Goal: Task Accomplishment & Management: Use online tool/utility

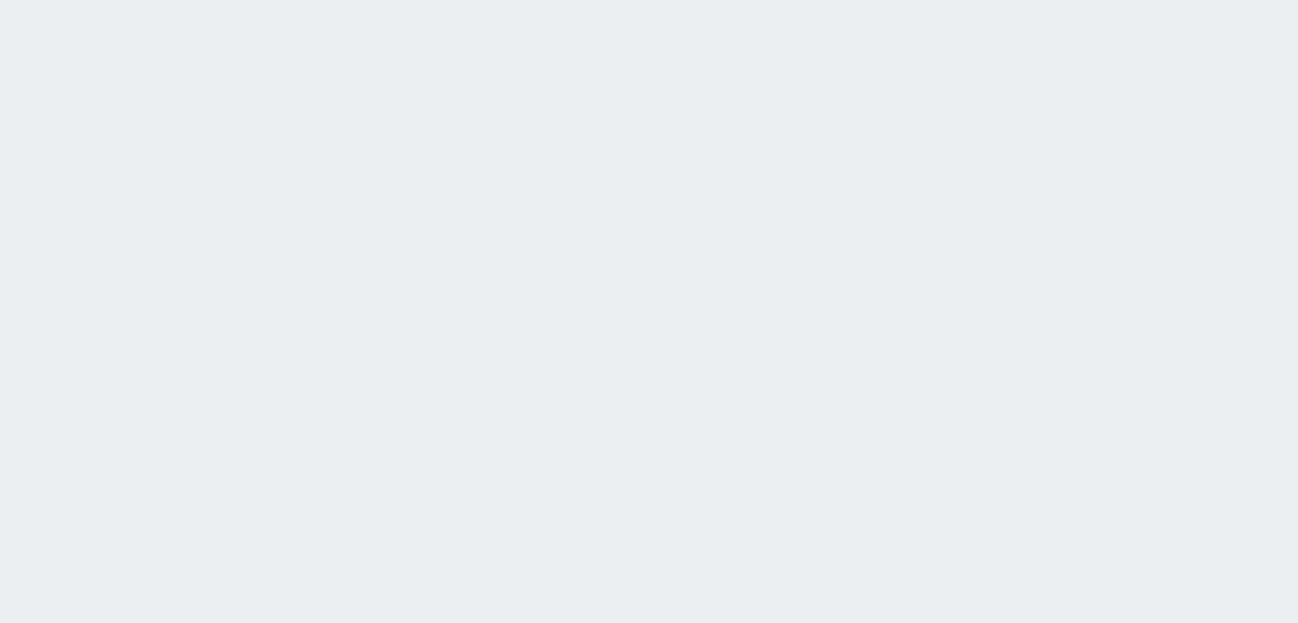
click at [545, 0] on html at bounding box center [649, 0] width 1298 height 0
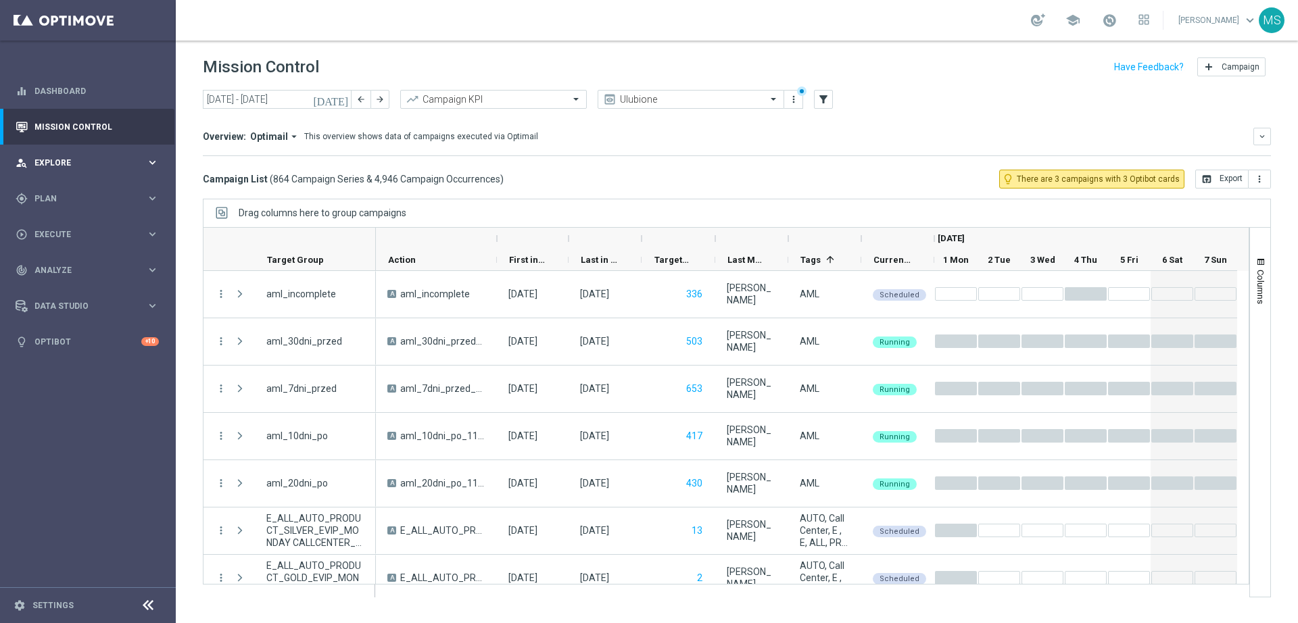
click at [94, 166] on span "Explore" at bounding box center [90, 163] width 112 height 8
click at [99, 365] on div "gps_fixed Plan" at bounding box center [81, 361] width 130 height 12
click at [84, 265] on span "Templates" at bounding box center [84, 267] width 97 height 8
click at [75, 294] on div "Optimail" at bounding box center [108, 287] width 132 height 20
click at [74, 283] on link "Optimail" at bounding box center [91, 287] width 99 height 11
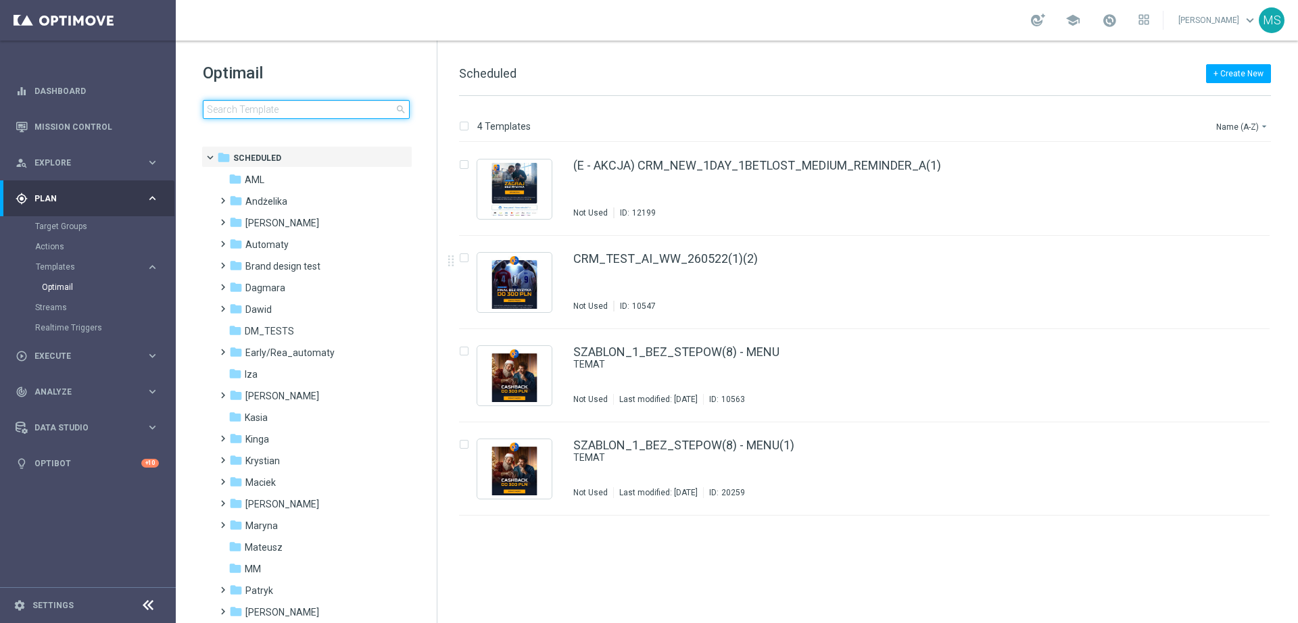
click at [303, 114] on input at bounding box center [306, 109] width 207 height 19
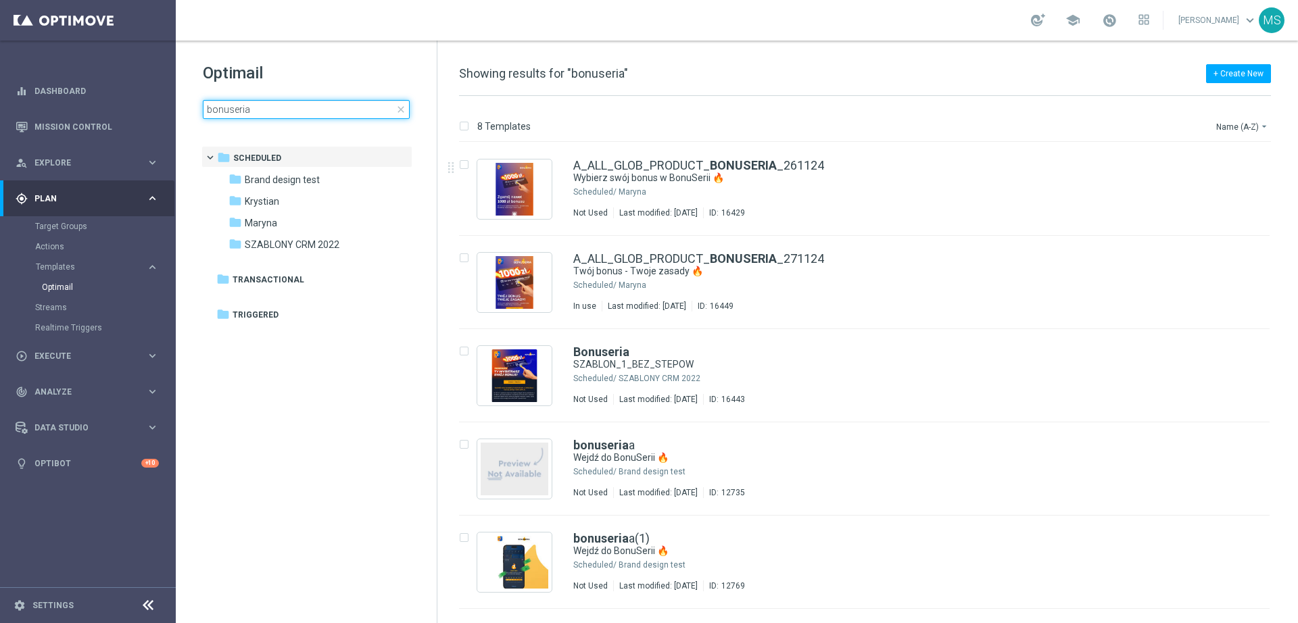
type input "bonuseria"
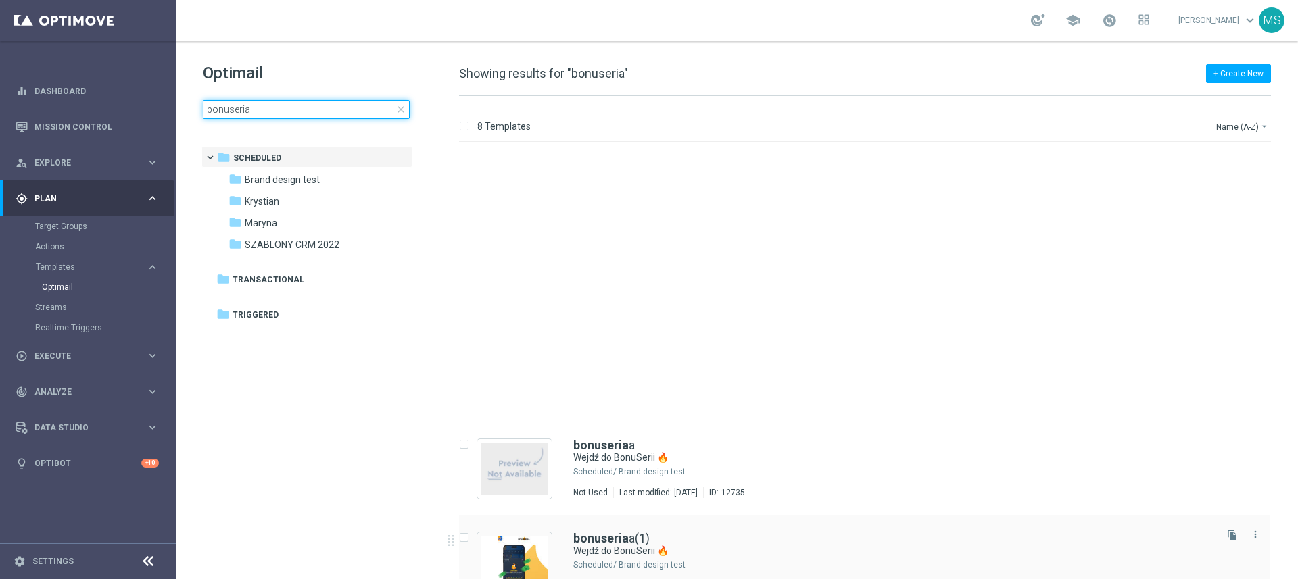
scroll to position [310, 0]
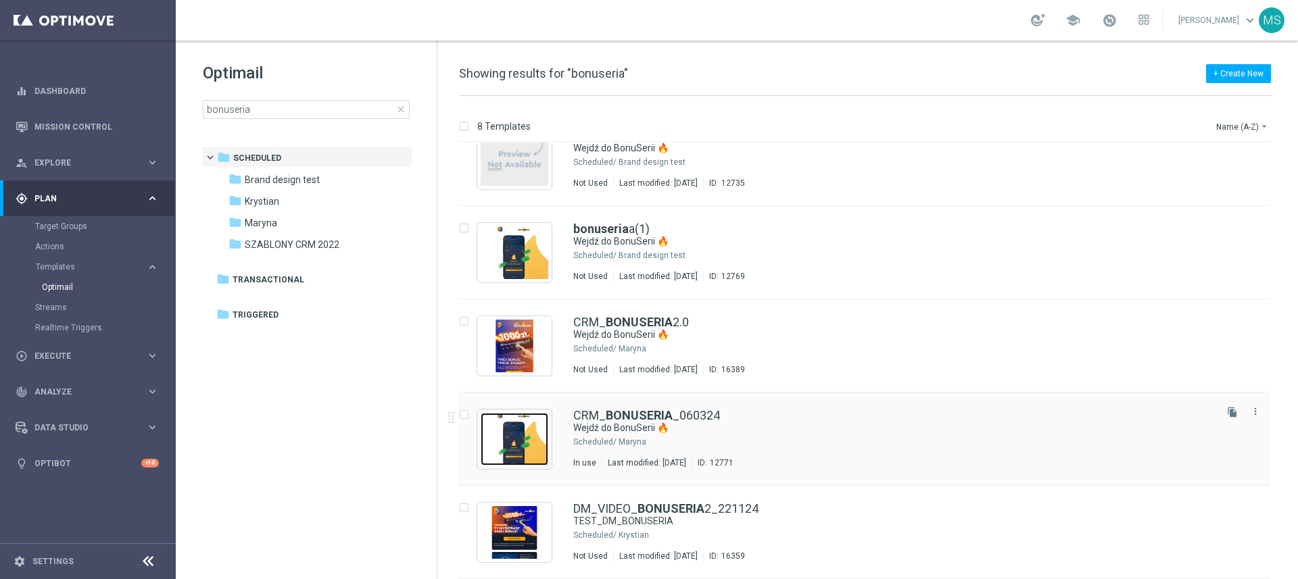
click at [541, 439] on img "Press SPACE to select this row." at bounding box center [515, 439] width 68 height 53
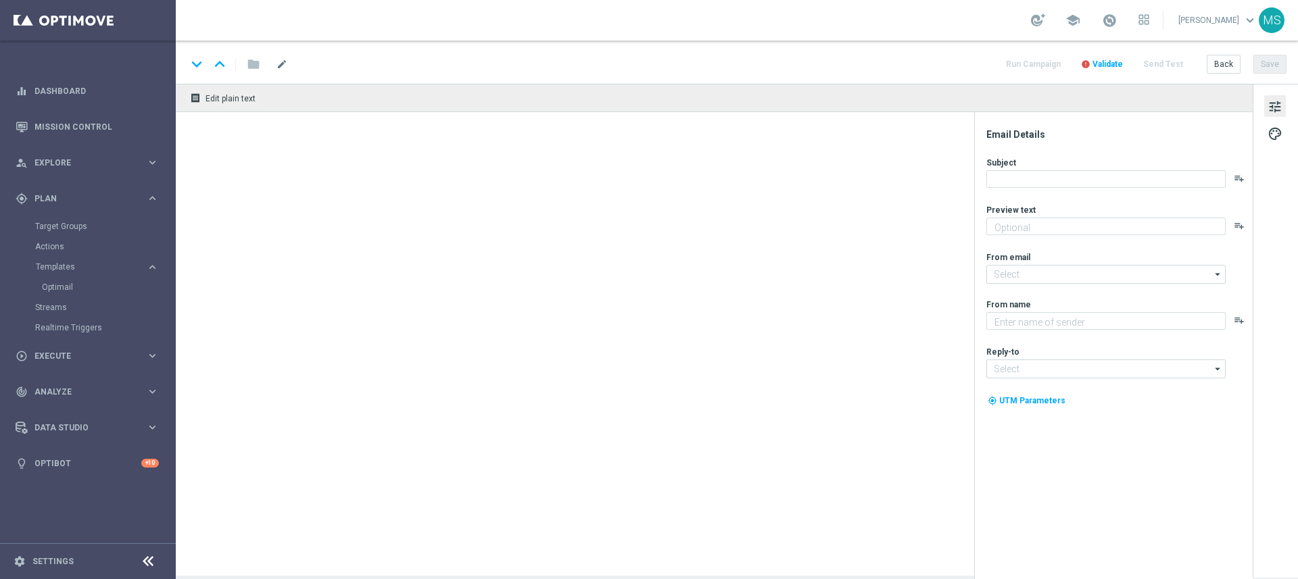
type textarea "Bonus za regularną grę w STS! 😎"
type input "oferta@sts.pl"
type textarea "STS"
type input "kontakt@sts.pl"
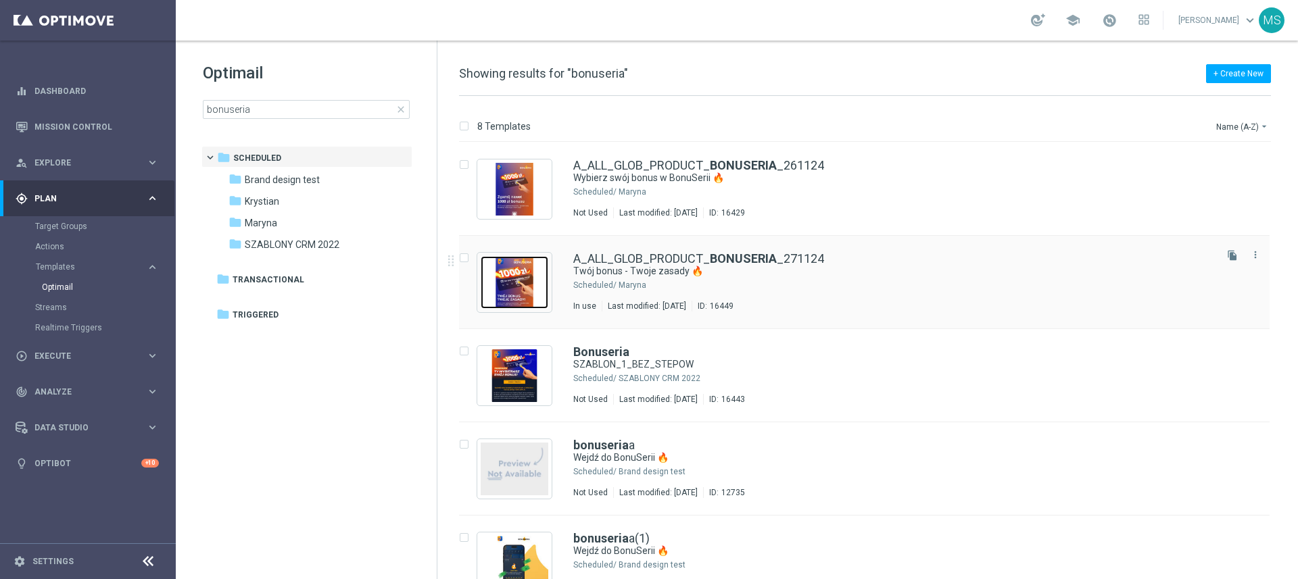
click at [538, 267] on img "Press SPACE to select this row." at bounding box center [515, 282] width 68 height 53
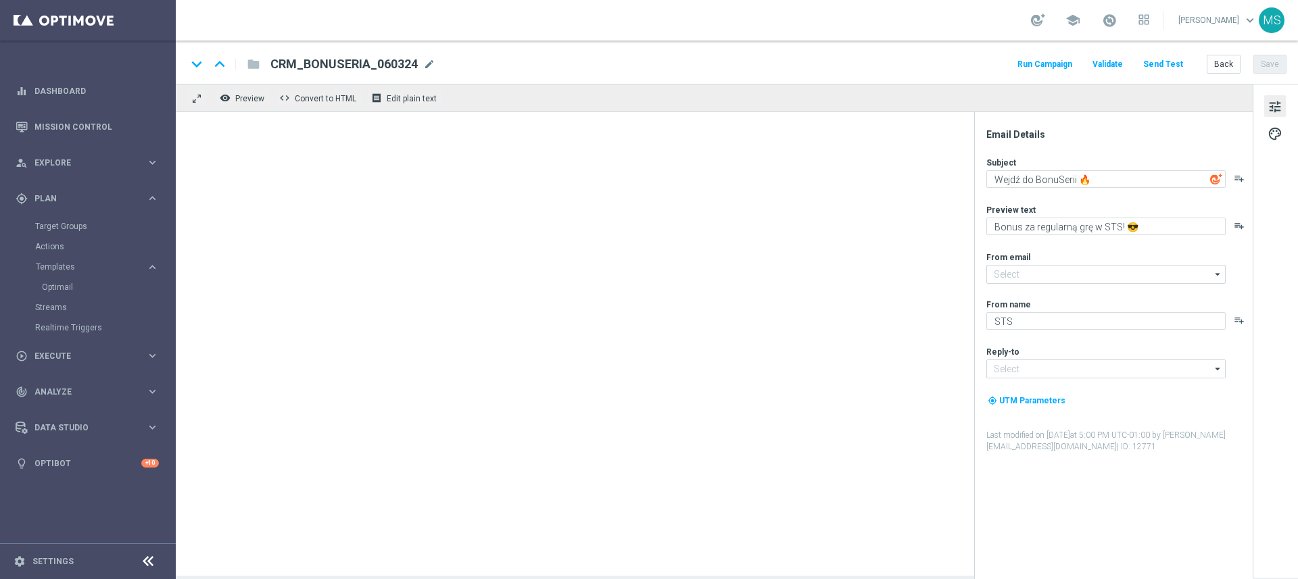
type textarea "Twój bonus - Twoje zasady 🔥"
type textarea "Sprawdź nową BonuSerię w STS!"
type input "oferta@sts.pl"
type input "kontakt@sts.pl"
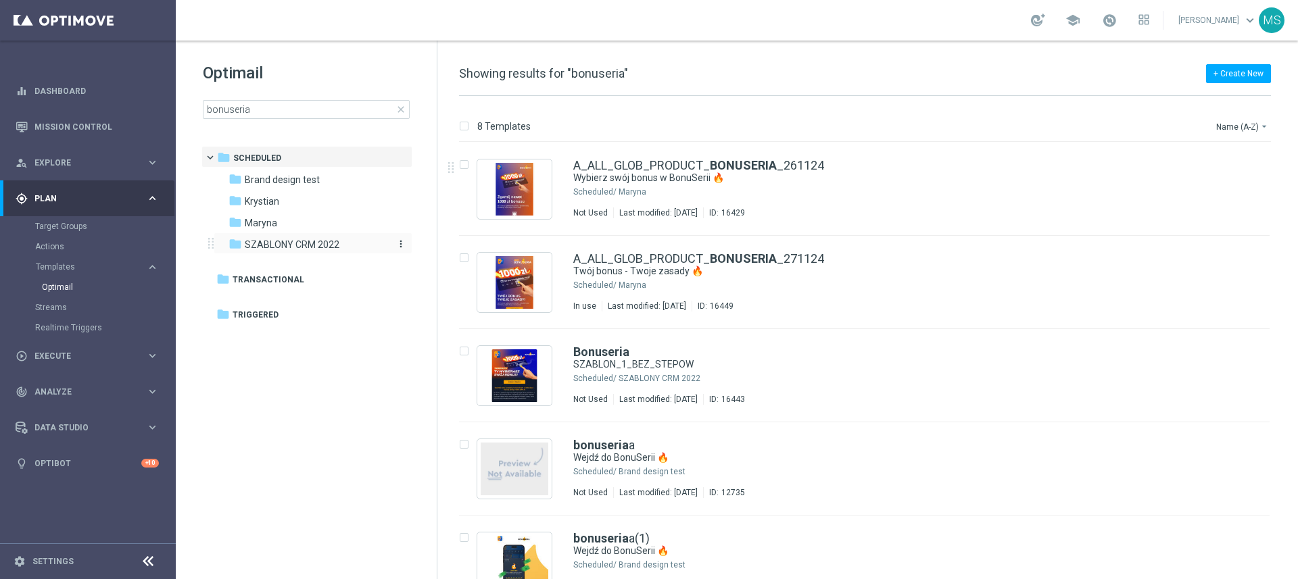
click at [294, 241] on span "SZABLONY CRM 2022" at bounding box center [292, 245] width 95 height 12
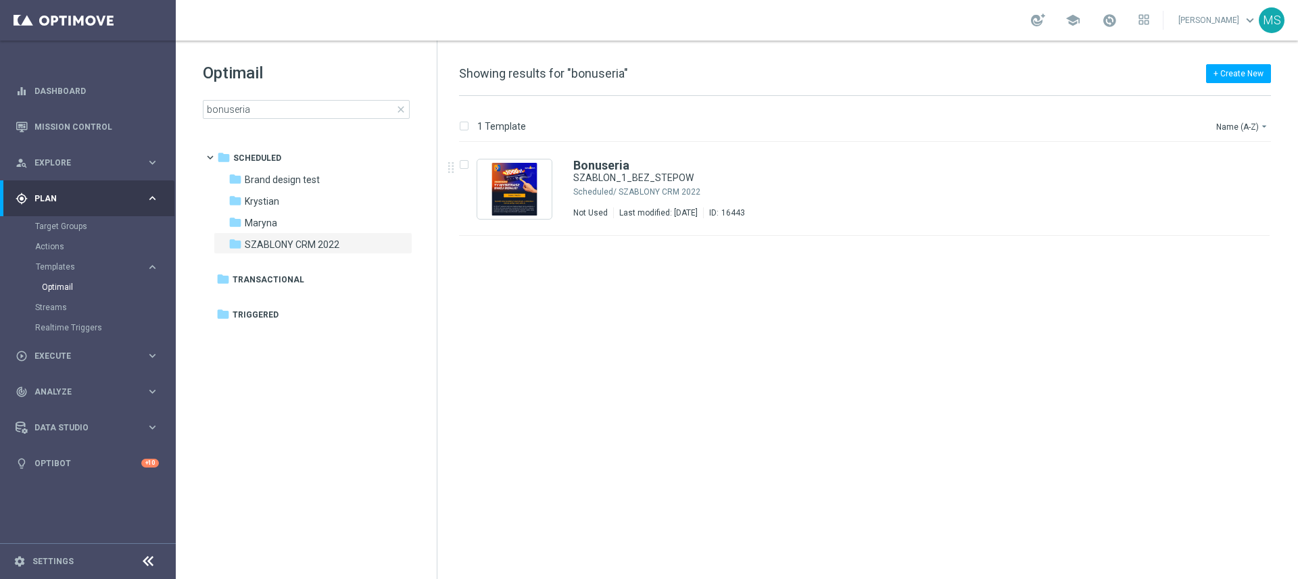
click at [399, 109] on span "close" at bounding box center [400, 109] width 11 height 11
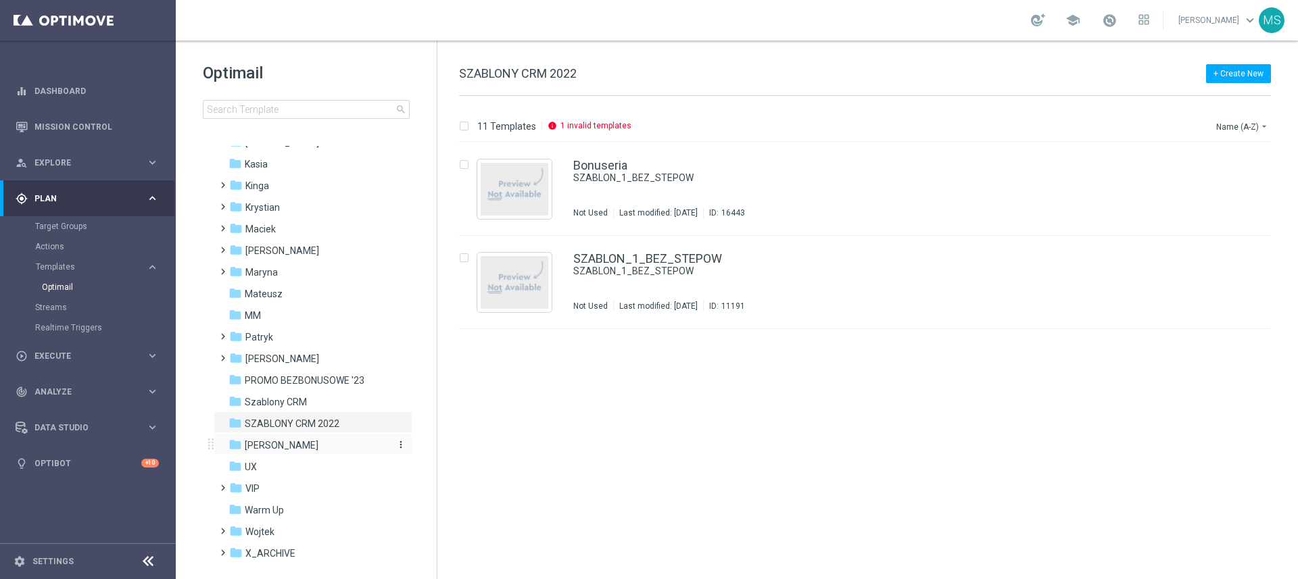
scroll to position [310, 0]
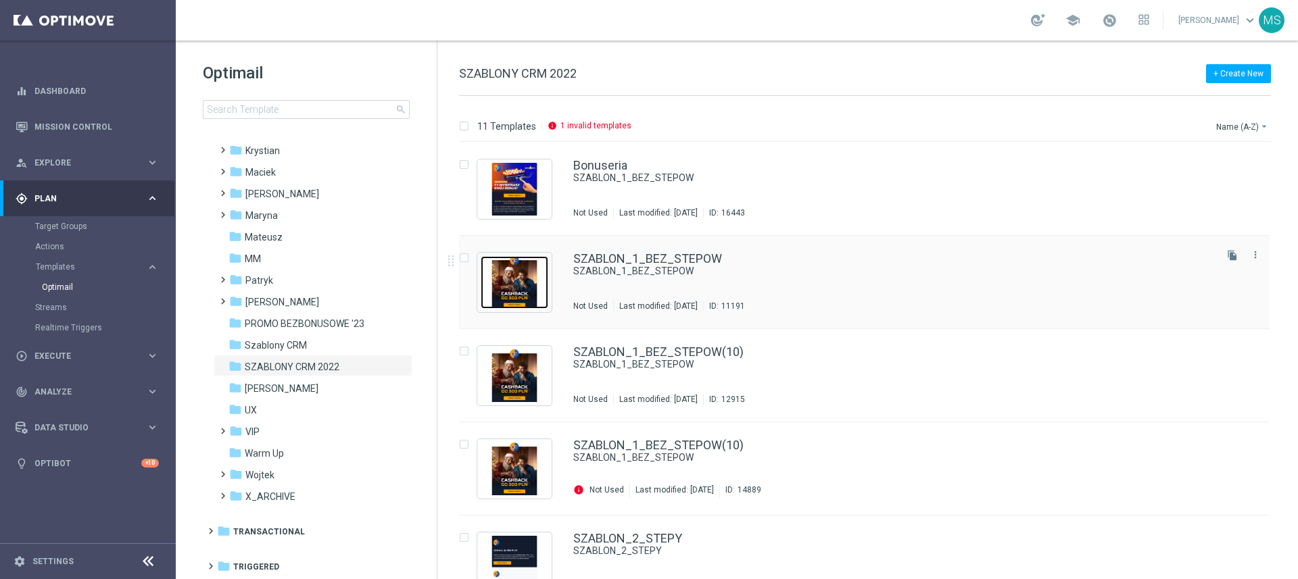
click at [521, 276] on img "Press SPACE to select this row." at bounding box center [515, 282] width 68 height 53
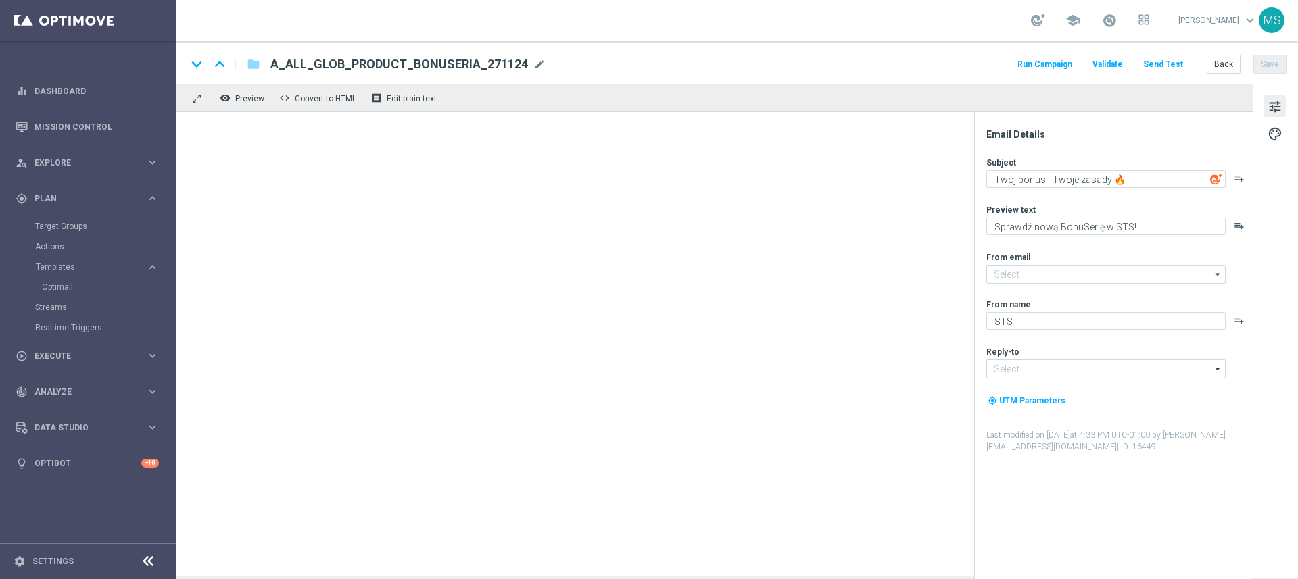
type textarea "SZABLON_1_BEZ_STEPOW"
type input "oferta@sts.pl"
type input "kontakt@sts.pl"
